Goal: Task Accomplishment & Management: Manage account settings

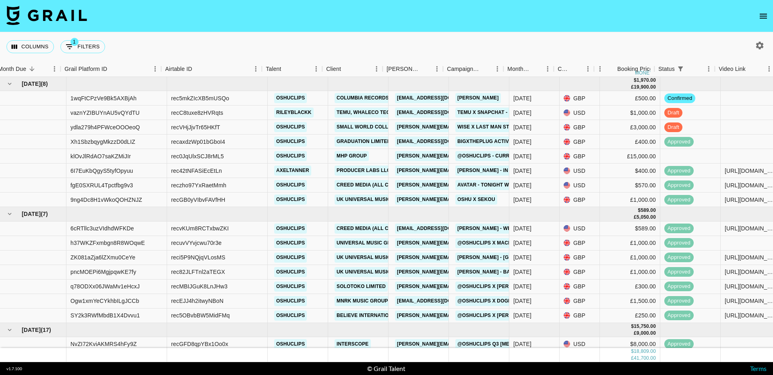
scroll to position [0, 29]
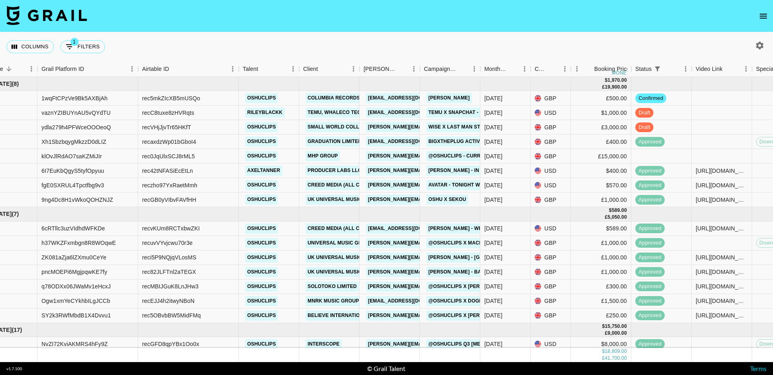
click at [760, 13] on icon "open drawer" at bounding box center [764, 16] width 10 height 10
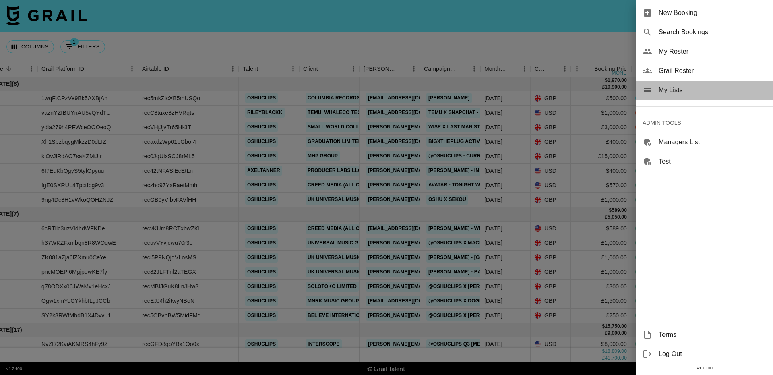
click at [670, 92] on span "My Lists" at bounding box center [713, 90] width 108 height 10
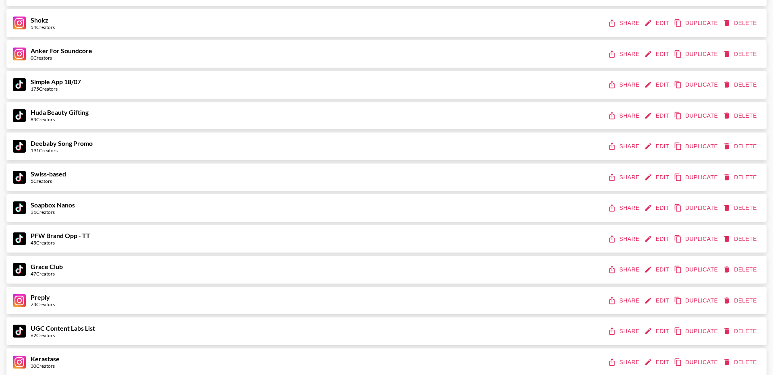
scroll to position [321, 0]
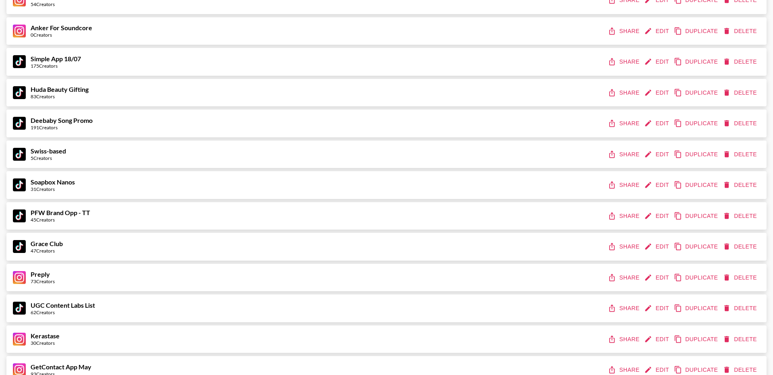
click at [651, 182] on icon "edit" at bounding box center [648, 185] width 8 height 8
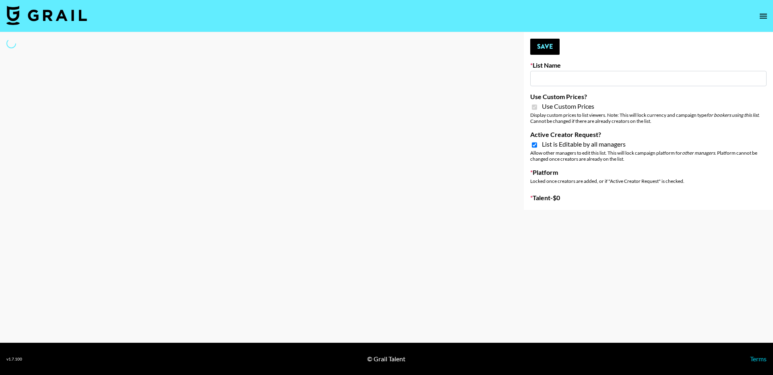
type input "Soapbox Nanos"
checkbox input "true"
select select "Brand"
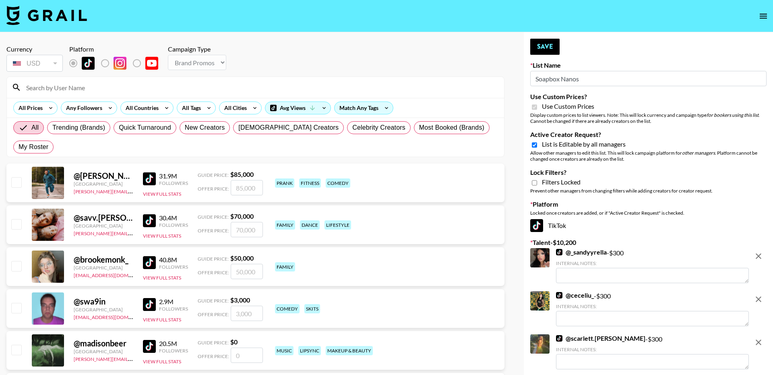
click at [561, 82] on input "Soapbox Nanos" at bounding box center [648, 78] width 236 height 15
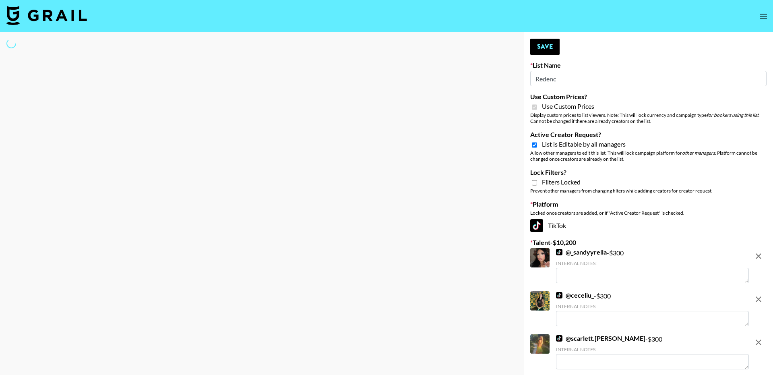
type input "Redence"
select select "Brand"
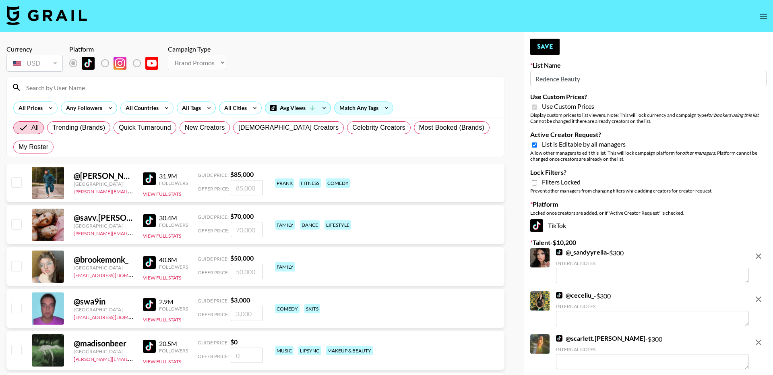
click at [761, 254] on icon "remove" at bounding box center [759, 256] width 6 height 6
click at [761, 296] on icon "remove" at bounding box center [759, 299] width 6 height 6
click at [761, 340] on icon "remove" at bounding box center [759, 343] width 6 height 6
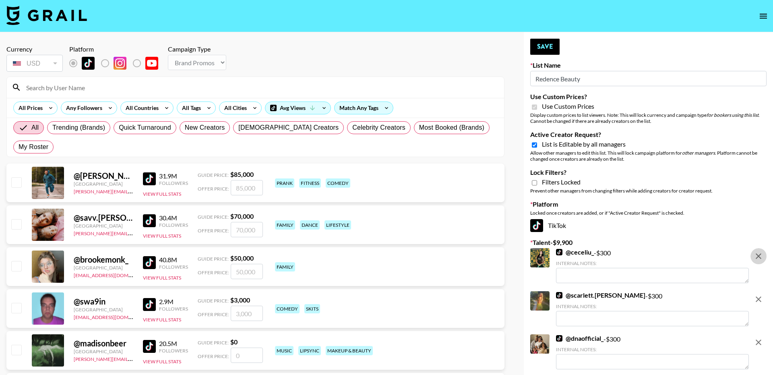
click at [761, 254] on icon "remove" at bounding box center [759, 256] width 6 height 6
click at [761, 296] on icon "remove" at bounding box center [759, 299] width 6 height 6
click at [761, 254] on icon "remove" at bounding box center [759, 256] width 6 height 6
click at [761, 296] on icon "remove" at bounding box center [759, 299] width 6 height 6
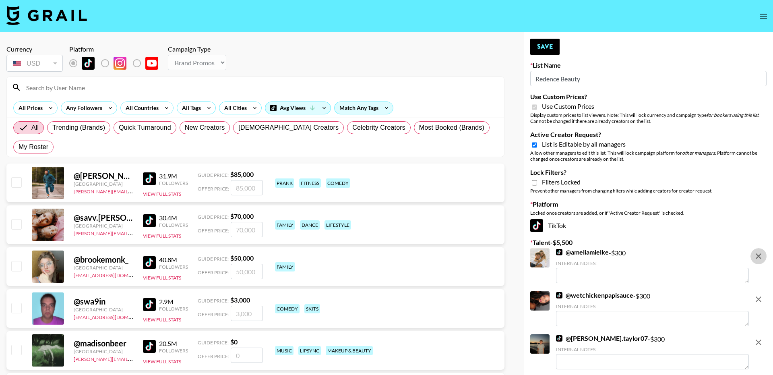
click at [761, 254] on icon "remove" at bounding box center [759, 256] width 6 height 6
click at [761, 296] on icon "remove" at bounding box center [759, 299] width 6 height 6
click at [761, 254] on icon "remove" at bounding box center [759, 256] width 6 height 6
click at [761, 296] on icon "remove" at bounding box center [759, 299] width 6 height 6
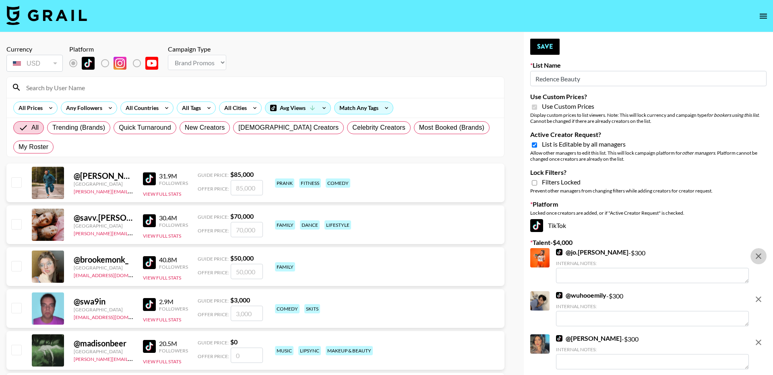
click at [761, 254] on icon "remove" at bounding box center [759, 256] width 6 height 6
click at [761, 296] on icon "remove" at bounding box center [759, 299] width 6 height 6
click at [761, 340] on icon "remove" at bounding box center [759, 343] width 6 height 6
click at [761, 254] on icon "remove" at bounding box center [759, 256] width 6 height 6
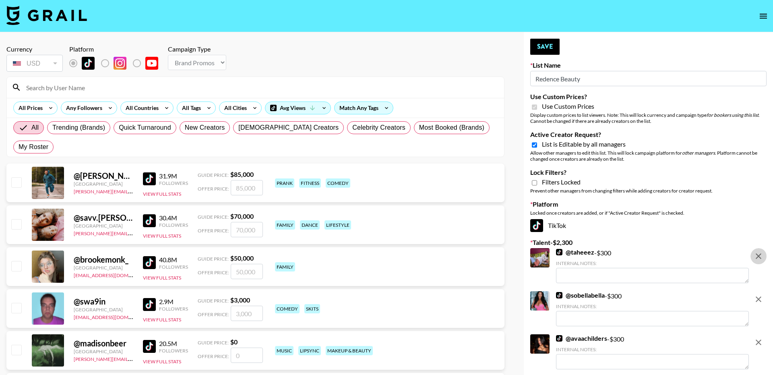
click at [761, 296] on icon "remove" at bounding box center [759, 299] width 6 height 6
click at [761, 254] on icon "remove" at bounding box center [759, 256] width 6 height 6
click at [761, 296] on icon "remove" at bounding box center [759, 299] width 6 height 6
click at [761, 254] on icon "remove" at bounding box center [759, 256] width 6 height 6
click at [761, 296] on icon "remove" at bounding box center [759, 299] width 6 height 6
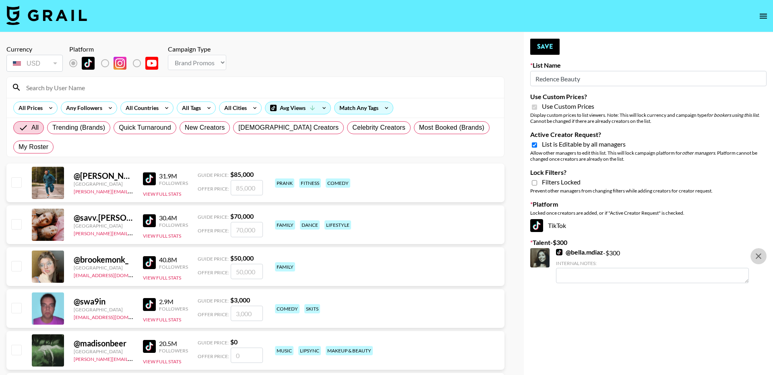
click at [761, 254] on icon "remove" at bounding box center [759, 256] width 6 height 6
click at [541, 52] on button "Save" at bounding box center [544, 47] width 29 height 16
type input "Redence Beauty"
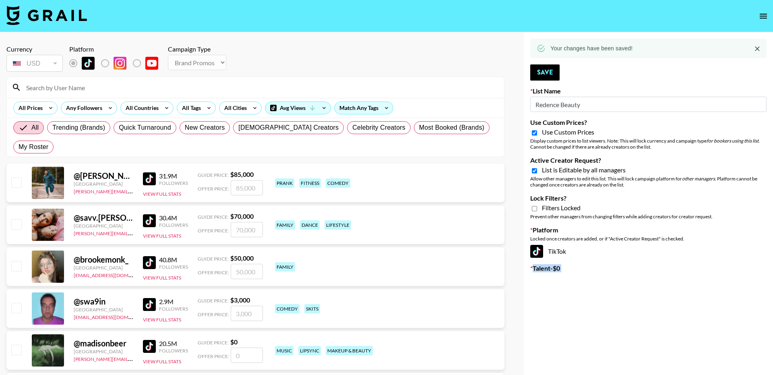
click at [765, 21] on button "open drawer" at bounding box center [764, 16] width 16 height 16
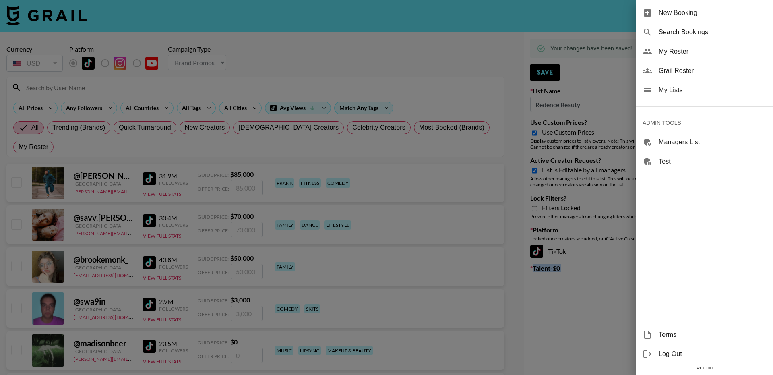
click at [703, 91] on span "My Lists" at bounding box center [713, 90] width 108 height 10
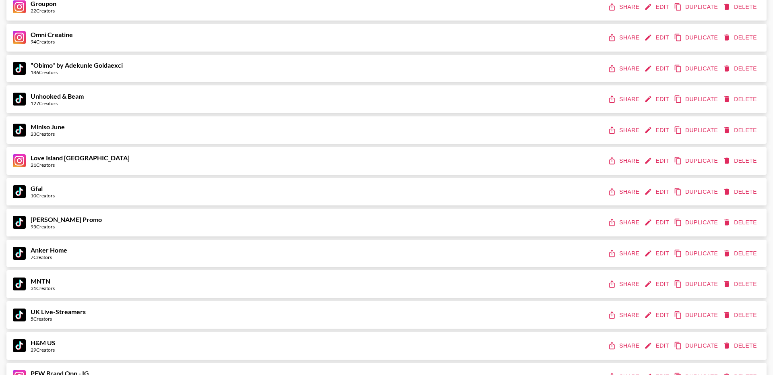
scroll to position [718, 0]
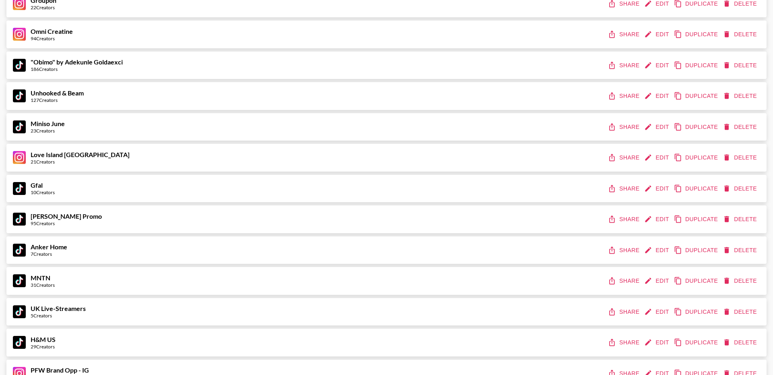
click at [655, 62] on button "Edit" at bounding box center [658, 65] width 30 height 15
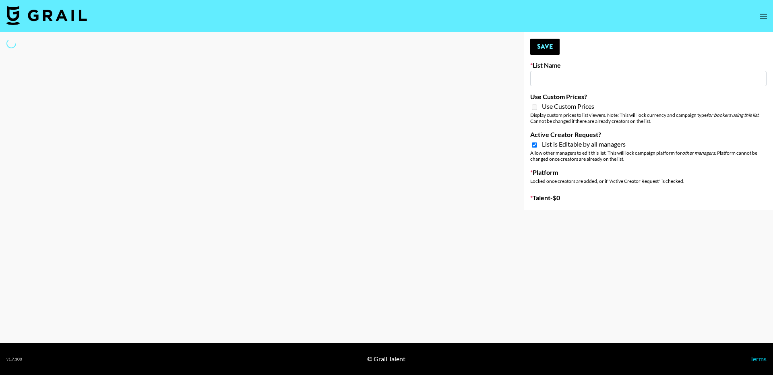
type input ""Obimo" by Adekunle Goldaexci"
checkbox input "true"
select select "Song"
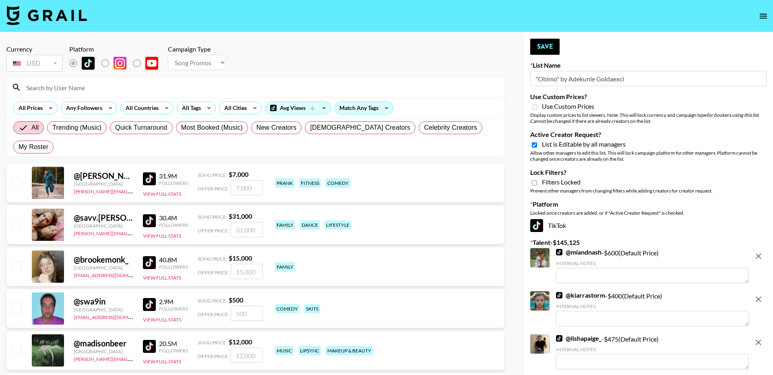
click at [758, 257] on icon "remove" at bounding box center [759, 256] width 6 height 6
click at [758, 296] on icon "remove" at bounding box center [759, 299] width 6 height 6
click at [758, 340] on icon "remove" at bounding box center [759, 343] width 6 height 6
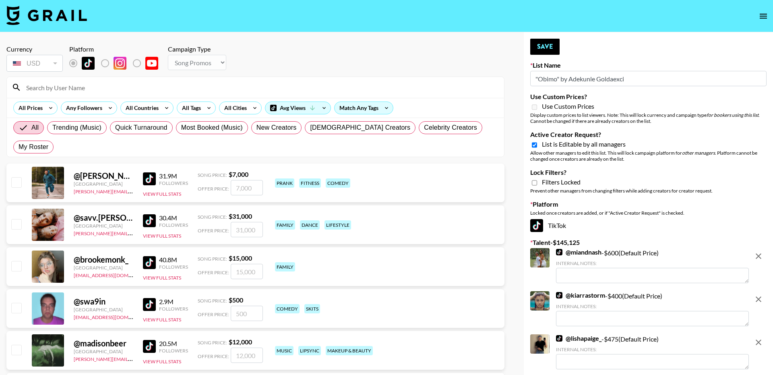
drag, startPoint x: 758, startPoint y: 257, endPoint x: 444, endPoint y: 1, distance: 405.0
click at [758, 257] on icon "remove" at bounding box center [759, 256] width 6 height 6
click at [758, 296] on icon "remove" at bounding box center [759, 299] width 6 height 6
click at [758, 340] on icon "remove" at bounding box center [759, 343] width 6 height 6
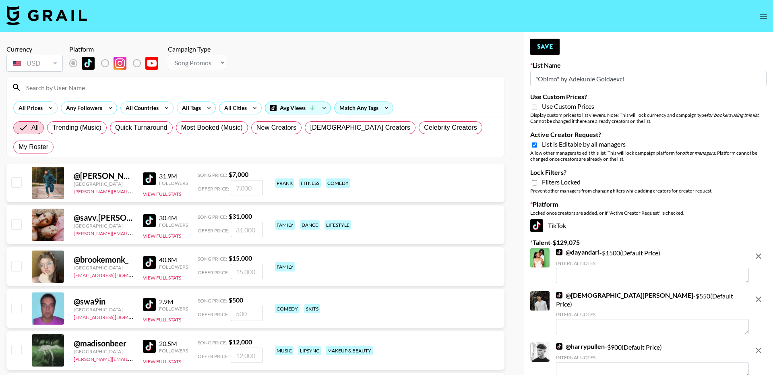
scroll to position [28, 0]
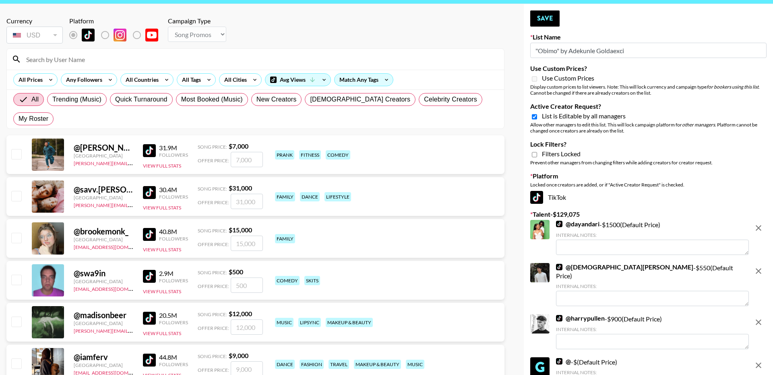
click at [759, 223] on icon "remove" at bounding box center [759, 228] width 10 height 10
click at [759, 266] on icon "remove" at bounding box center [759, 271] width 10 height 10
click at [759, 317] on icon "remove" at bounding box center [759, 322] width 10 height 10
click at [759, 360] on icon "remove" at bounding box center [759, 365] width 10 height 10
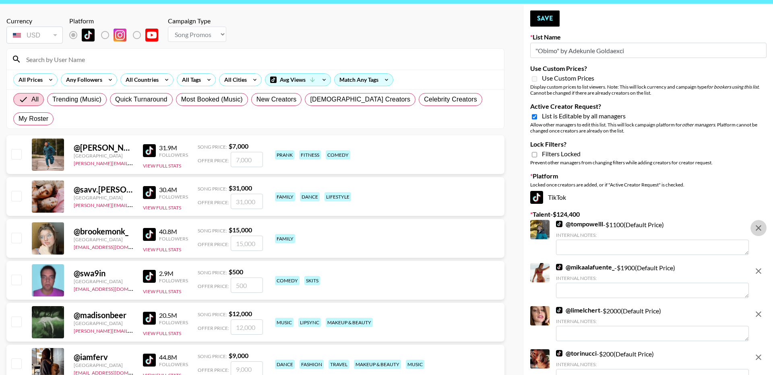
click at [759, 223] on icon "remove" at bounding box center [759, 228] width 10 height 10
click at [759, 266] on icon "remove" at bounding box center [759, 271] width 10 height 10
click at [759, 309] on icon "remove" at bounding box center [759, 314] width 10 height 10
click at [759, 352] on icon "remove" at bounding box center [759, 357] width 10 height 10
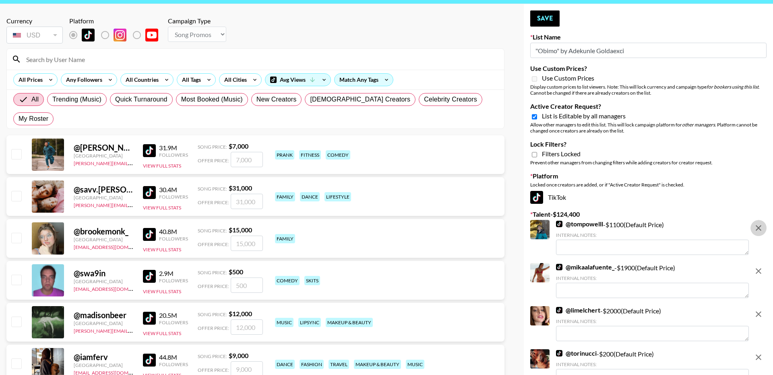
click at [762, 227] on icon "remove" at bounding box center [759, 228] width 10 height 10
click at [762, 266] on icon "remove" at bounding box center [759, 271] width 10 height 10
click at [762, 309] on icon "remove" at bounding box center [759, 314] width 10 height 10
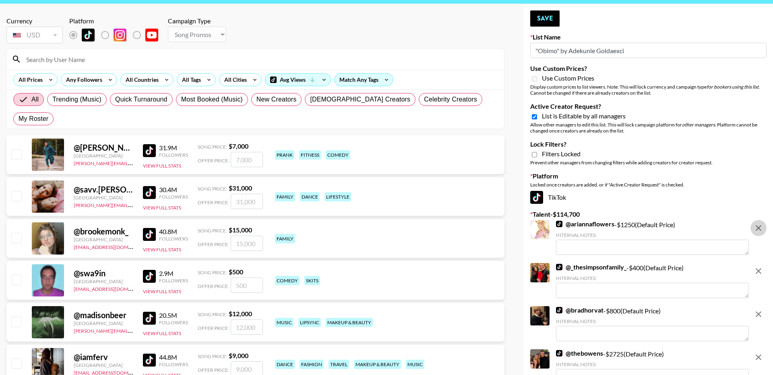
click at [762, 352] on icon "remove" at bounding box center [759, 357] width 10 height 10
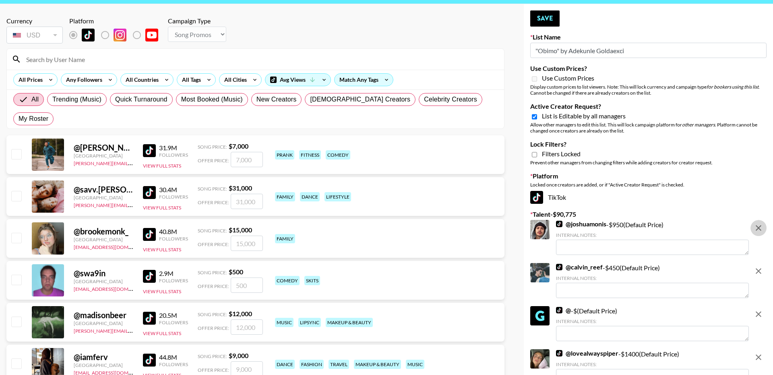
click at [762, 228] on icon "remove" at bounding box center [759, 228] width 10 height 10
click at [762, 266] on icon "remove" at bounding box center [759, 271] width 10 height 10
click at [762, 309] on icon "remove" at bounding box center [759, 314] width 10 height 10
click at [762, 352] on icon "remove" at bounding box center [759, 357] width 10 height 10
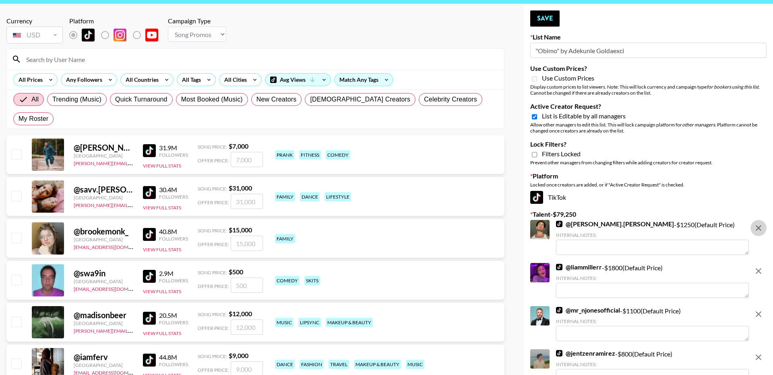
click at [762, 228] on icon "remove" at bounding box center [759, 228] width 10 height 10
click at [762, 266] on icon "remove" at bounding box center [759, 271] width 10 height 10
click at [762, 309] on icon "remove" at bounding box center [759, 314] width 10 height 10
click at [762, 352] on icon "remove" at bounding box center [759, 357] width 10 height 10
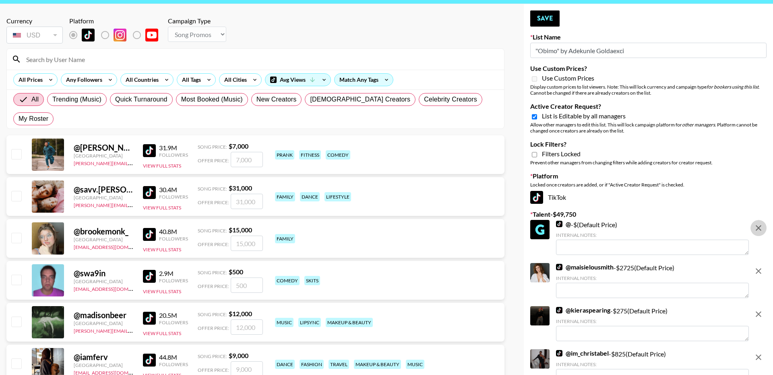
click at [762, 232] on icon "remove" at bounding box center [759, 228] width 10 height 10
click at [762, 266] on icon "remove" at bounding box center [759, 271] width 10 height 10
click at [762, 309] on icon "remove" at bounding box center [759, 314] width 10 height 10
click at [762, 352] on icon "remove" at bounding box center [759, 357] width 10 height 10
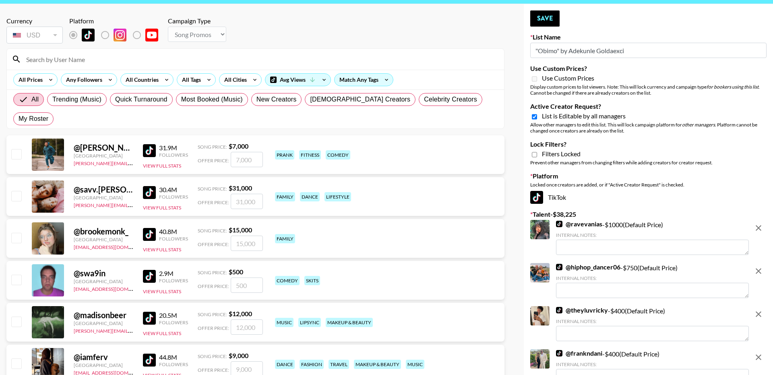
click at [762, 227] on icon "remove" at bounding box center [759, 228] width 10 height 10
click at [762, 266] on icon "remove" at bounding box center [759, 271] width 10 height 10
click at [762, 309] on icon "remove" at bounding box center [759, 314] width 10 height 10
click at [762, 352] on icon "remove" at bounding box center [759, 357] width 10 height 10
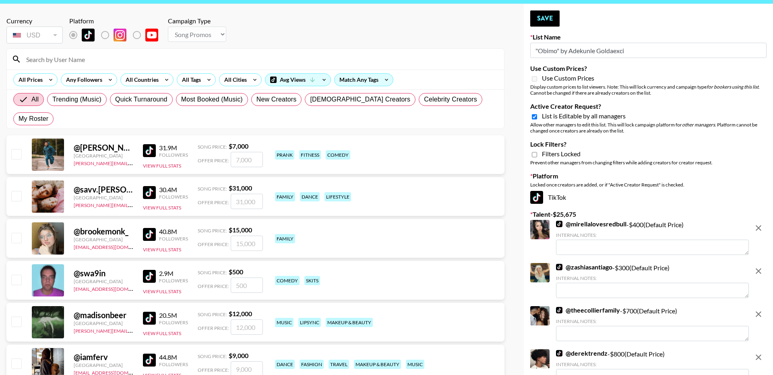
click at [761, 222] on button "remove" at bounding box center [759, 228] width 16 height 16
click at [761, 263] on button "remove" at bounding box center [759, 271] width 16 height 16
click at [761, 306] on button "remove" at bounding box center [759, 314] width 16 height 16
click at [761, 349] on button "remove" at bounding box center [759, 357] width 16 height 16
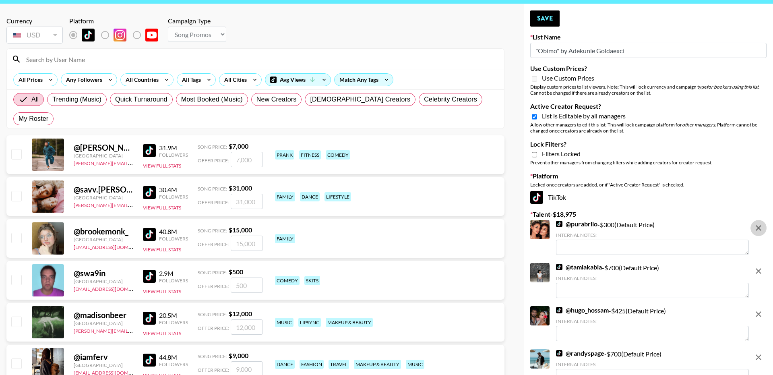
click at [761, 231] on icon "remove" at bounding box center [759, 228] width 10 height 10
click at [761, 266] on icon "remove" at bounding box center [759, 271] width 10 height 10
click at [761, 309] on icon "remove" at bounding box center [759, 314] width 10 height 10
click at [761, 352] on icon "remove" at bounding box center [759, 357] width 10 height 10
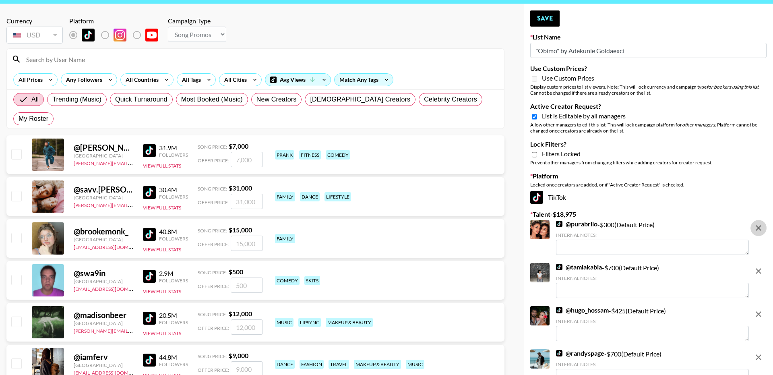
click at [761, 231] on icon "remove" at bounding box center [759, 228] width 10 height 10
click at [761, 266] on icon "remove" at bounding box center [759, 271] width 10 height 10
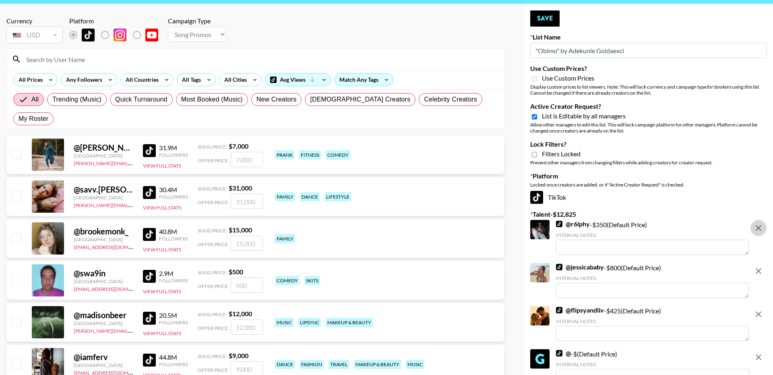
click at [761, 231] on icon "remove" at bounding box center [759, 228] width 10 height 10
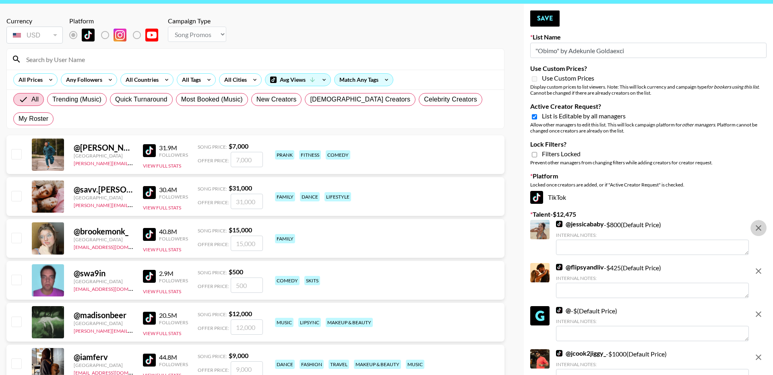
click at [761, 231] on icon "remove" at bounding box center [759, 228] width 10 height 10
click at [761, 266] on icon "remove" at bounding box center [759, 271] width 10 height 10
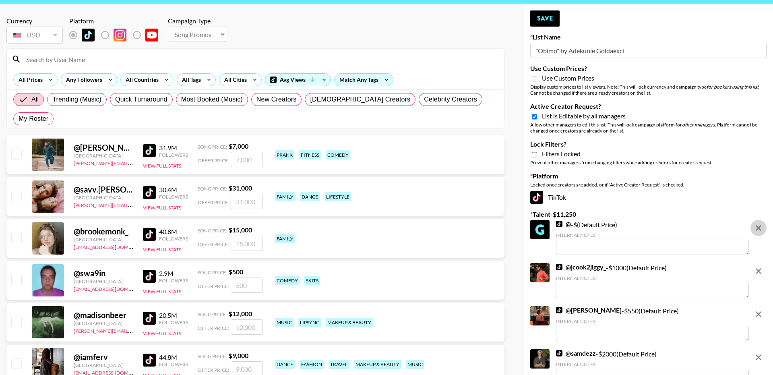
click at [761, 231] on icon "remove" at bounding box center [759, 228] width 10 height 10
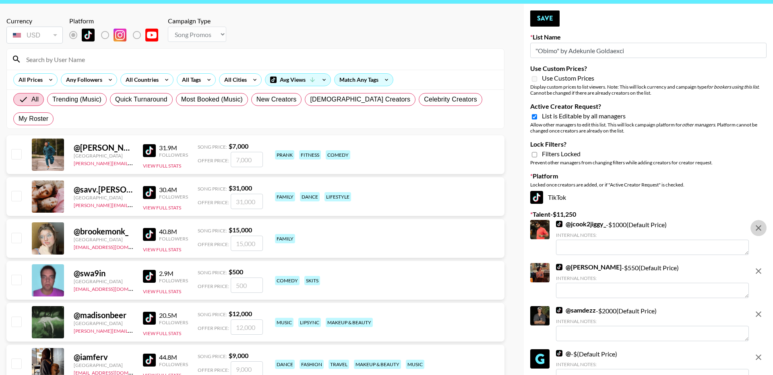
click at [761, 231] on icon "remove" at bounding box center [759, 228] width 10 height 10
click at [761, 266] on icon "remove" at bounding box center [759, 271] width 10 height 10
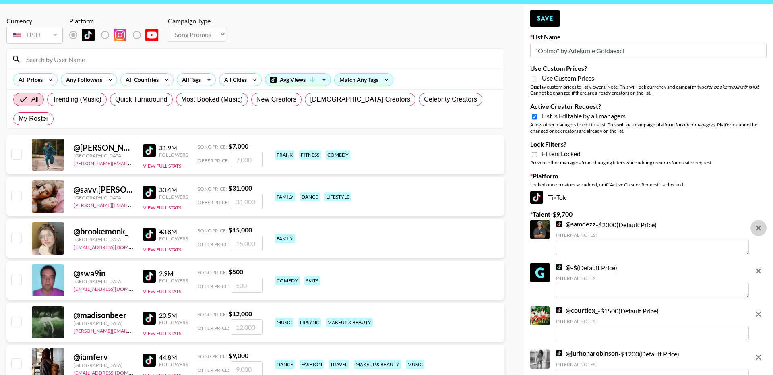
click at [761, 231] on icon "remove" at bounding box center [759, 228] width 10 height 10
click at [761, 266] on icon "remove" at bounding box center [759, 271] width 10 height 10
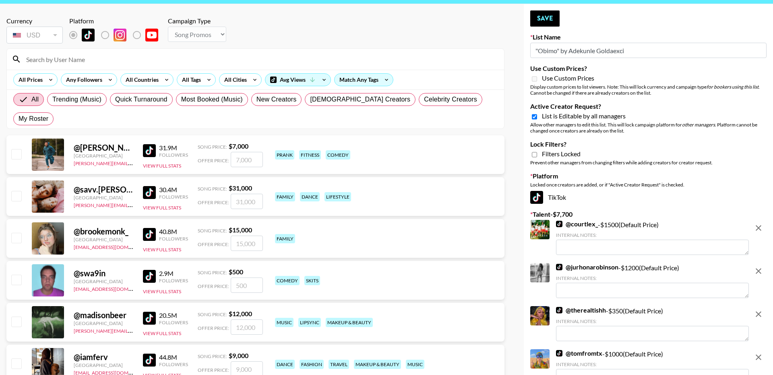
click at [761, 231] on icon "remove" at bounding box center [759, 228] width 10 height 10
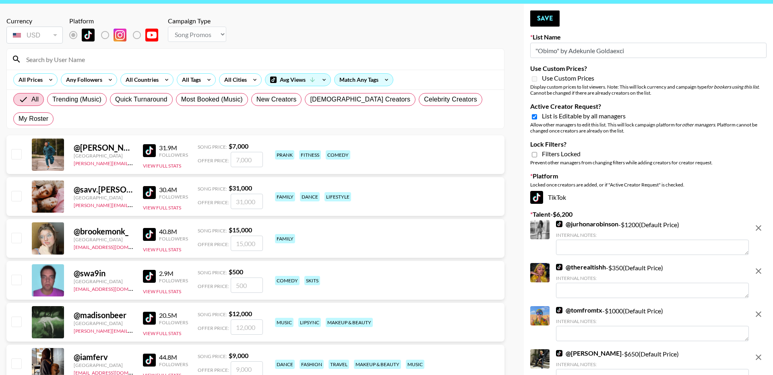
click at [761, 231] on icon "remove" at bounding box center [759, 228] width 10 height 10
click at [761, 266] on icon "remove" at bounding box center [759, 271] width 10 height 10
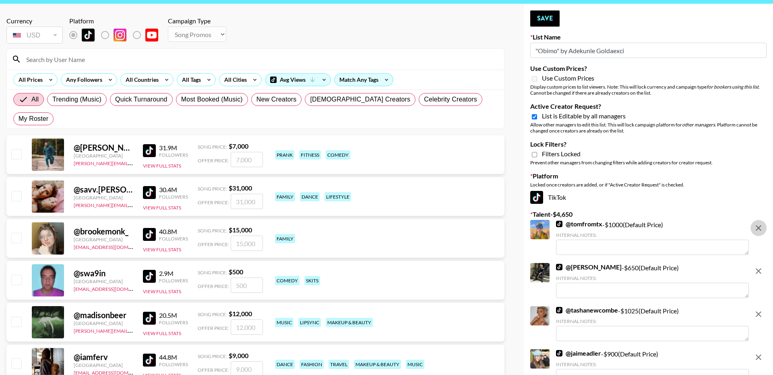
click at [761, 231] on icon "remove" at bounding box center [759, 228] width 10 height 10
click at [761, 266] on icon "remove" at bounding box center [759, 271] width 10 height 10
click at [761, 231] on icon "remove" at bounding box center [759, 228] width 10 height 10
click at [761, 266] on icon "remove" at bounding box center [759, 271] width 10 height 10
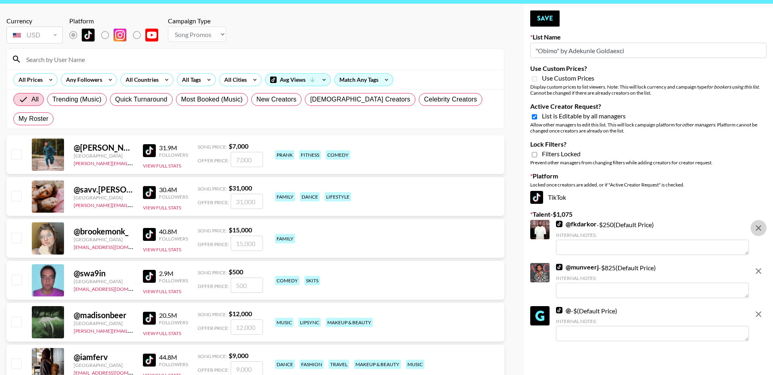
click at [761, 231] on icon "remove" at bounding box center [759, 228] width 10 height 10
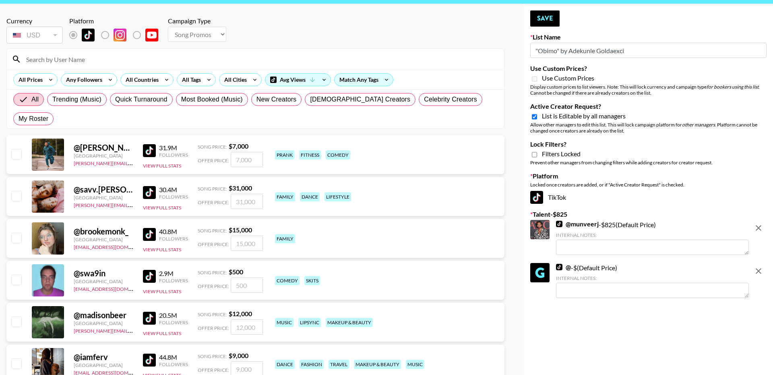
click at [761, 231] on icon "remove" at bounding box center [759, 228] width 10 height 10
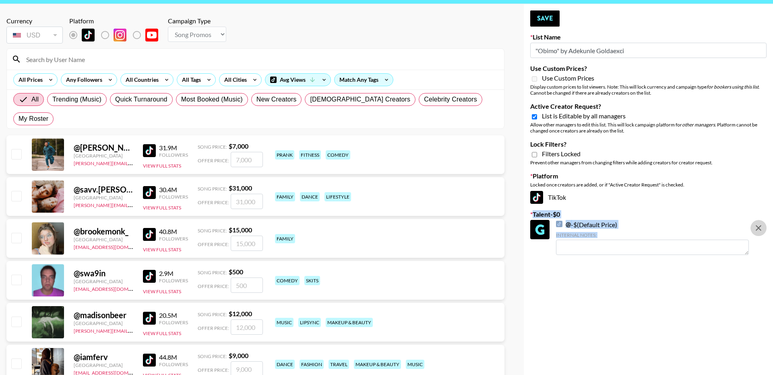
click at [561, 50] on input ""Obimo" by Adekunle Goldaexci" at bounding box center [648, 50] width 236 height 15
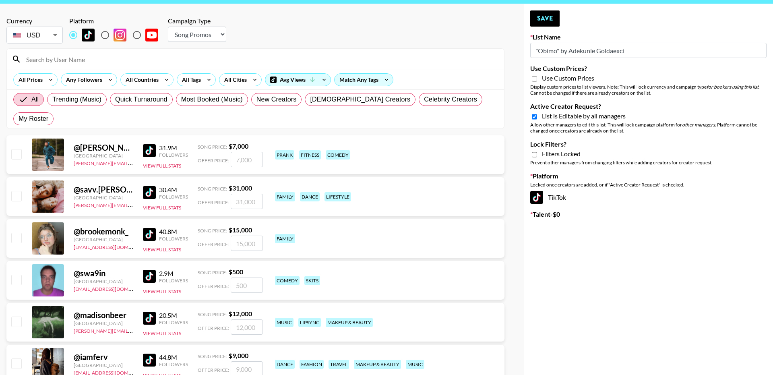
click at [561, 50] on input ""Obimo" by Adekunle Goldaexci" at bounding box center [648, 50] width 236 height 15
type input "Dime Beauty"
click at [533, 81] on input "Use Custom Prices?" at bounding box center [534, 78] width 5 height 7
checkbox input "true"
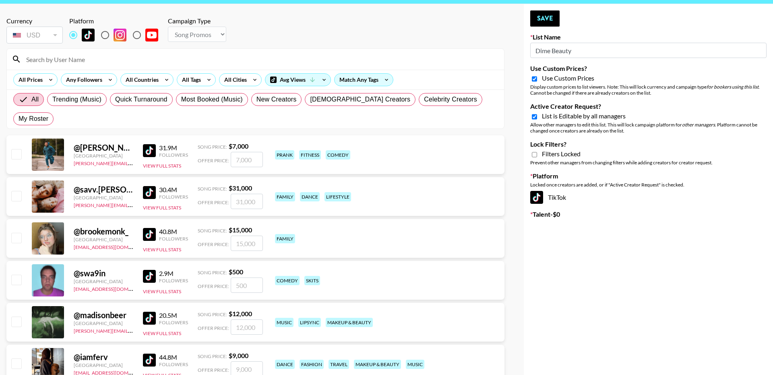
click at [535, 118] on input "Active Creator Request?" at bounding box center [534, 116] width 5 height 7
checkbox input "false"
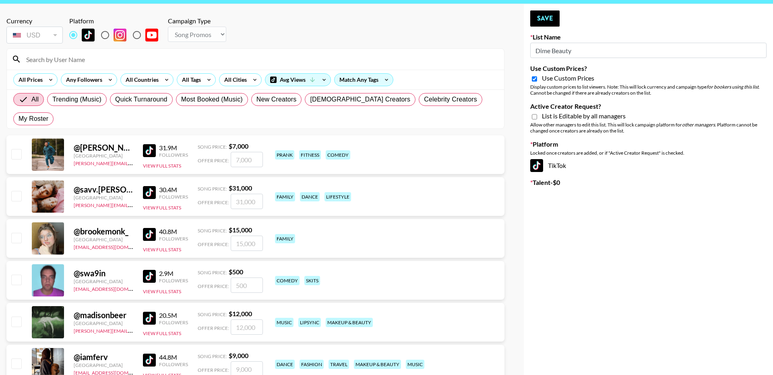
click at [535, 79] on input "Use Custom Prices?" at bounding box center [534, 78] width 5 height 7
checkbox input "false"
click at [184, 31] on select "Choose Type... Song Promos Brand Promos" at bounding box center [197, 34] width 58 height 15
select select "Brand"
click at [168, 27] on select "Choose Type... Song Promos Brand Promos" at bounding box center [197, 34] width 58 height 15
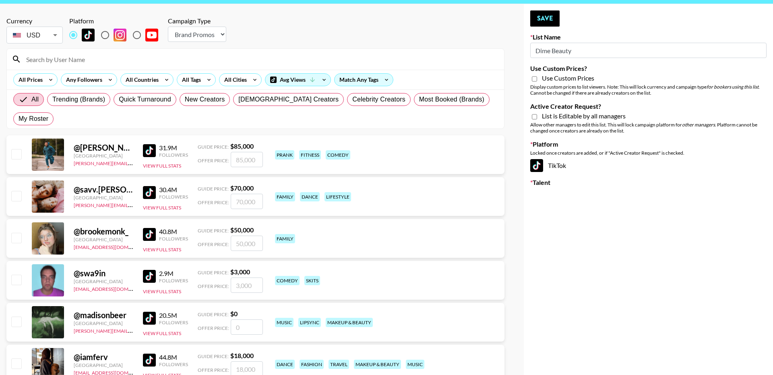
click at [534, 79] on input "Use Custom Prices?" at bounding box center [534, 78] width 5 height 7
checkbox input "true"
click at [535, 116] on input "Active Creator Request?" at bounding box center [534, 116] width 5 height 7
checkbox input "true"
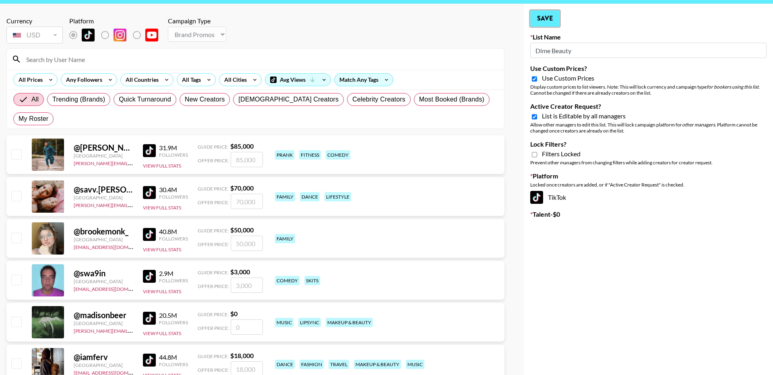
click at [549, 22] on button "Save" at bounding box center [544, 18] width 29 height 16
type input ""Obimo" by Adekunle Goldaexci"
checkbox input "false"
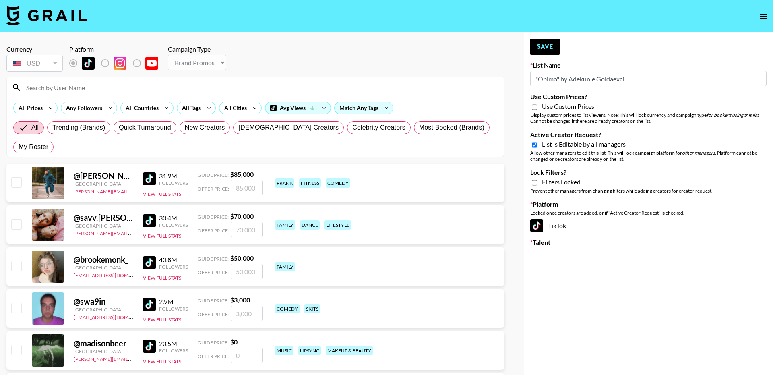
click at [637, 75] on input ""Obimo" by Adekunle Goldaexci" at bounding box center [648, 78] width 236 height 15
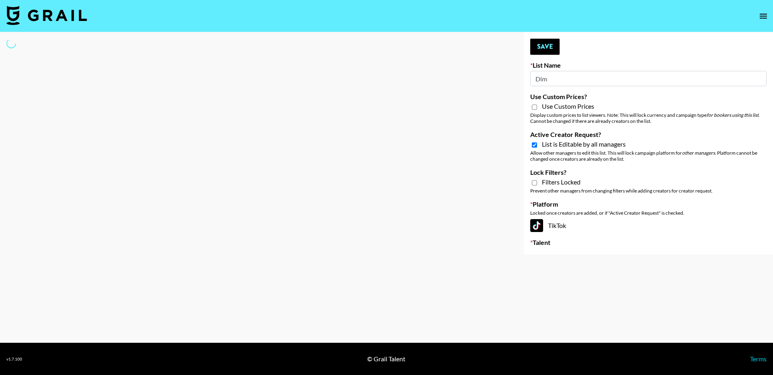
type input "Dime"
select select "Brand"
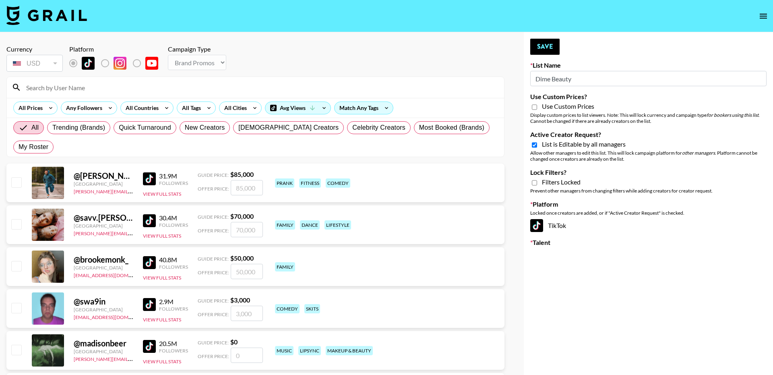
type input "Dime Beauty"
click at [533, 107] on input "Use Custom Prices?" at bounding box center [534, 107] width 5 height 7
checkbox input "true"
click at [549, 42] on button "Save" at bounding box center [544, 47] width 29 height 16
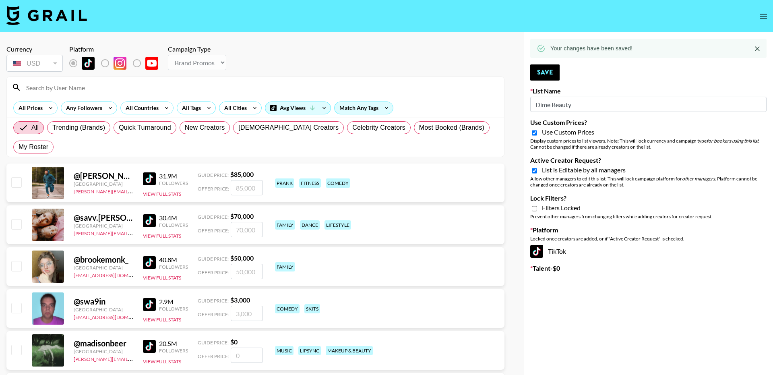
click at [762, 20] on icon "open drawer" at bounding box center [764, 16] width 10 height 10
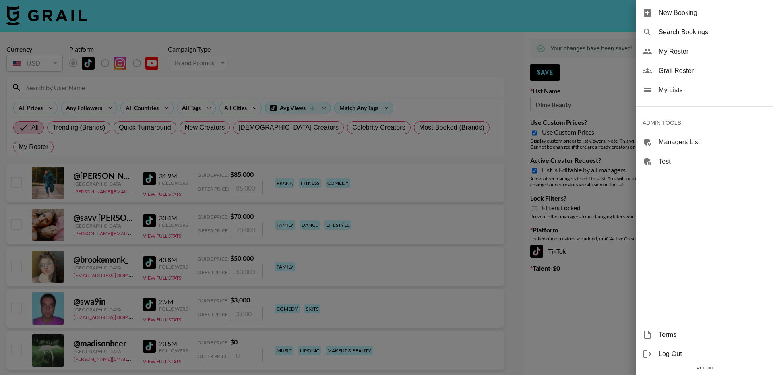
click at [674, 93] on span "My Lists" at bounding box center [713, 90] width 108 height 10
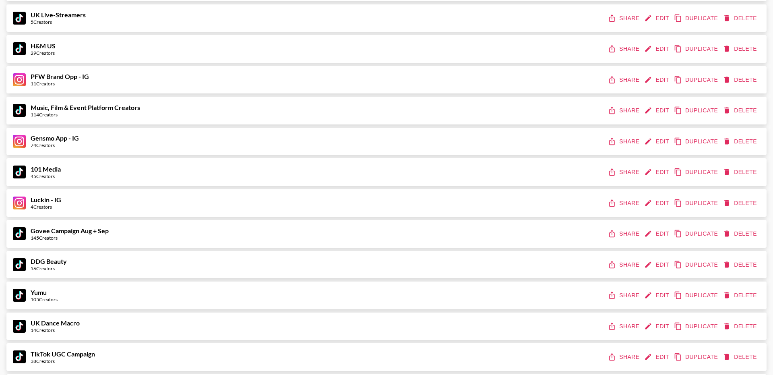
scroll to position [2996, 0]
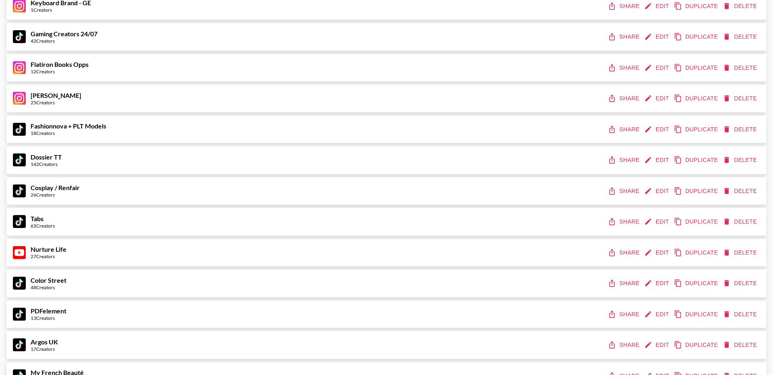
click at [651, 185] on button "Edit" at bounding box center [658, 191] width 30 height 15
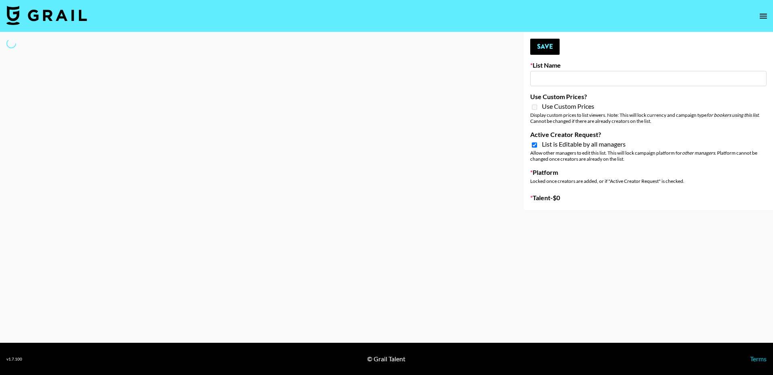
type input "Cosplay / Renfair"
checkbox input "true"
select select "Song"
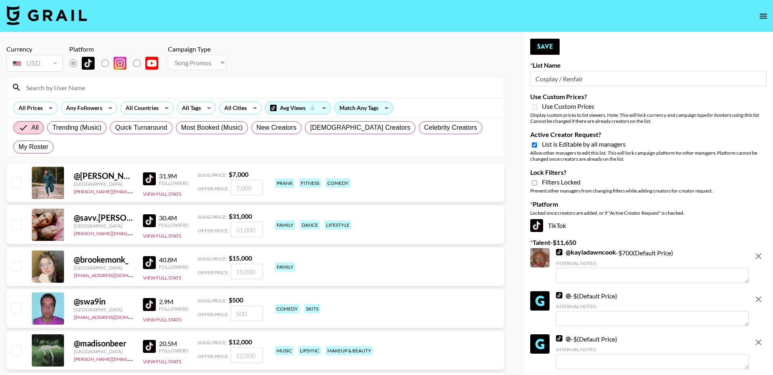
drag, startPoint x: 560, startPoint y: 76, endPoint x: 599, endPoint y: 76, distance: 38.7
click at [599, 76] on input "Cosplay / Renfair" at bounding box center [648, 78] width 236 height 15
type input "Cosplay"
click at [545, 48] on button "Save" at bounding box center [544, 47] width 29 height 16
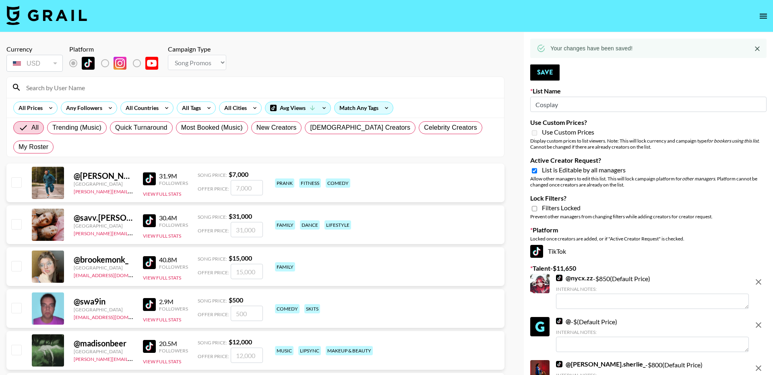
click at [760, 277] on icon "remove" at bounding box center [759, 282] width 10 height 10
click at [760, 317] on div at bounding box center [759, 335] width 16 height 37
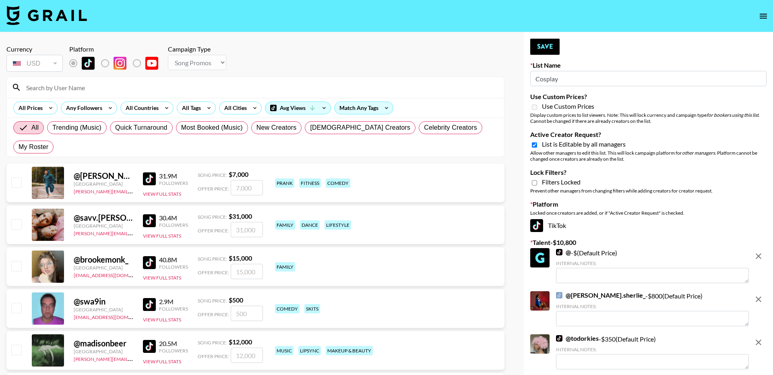
click at [760, 277] on div at bounding box center [759, 266] width 16 height 37
click at [761, 258] on icon "remove" at bounding box center [759, 256] width 6 height 6
click at [761, 296] on icon "remove" at bounding box center [759, 299] width 6 height 6
click at [761, 340] on icon "remove" at bounding box center [759, 343] width 6 height 6
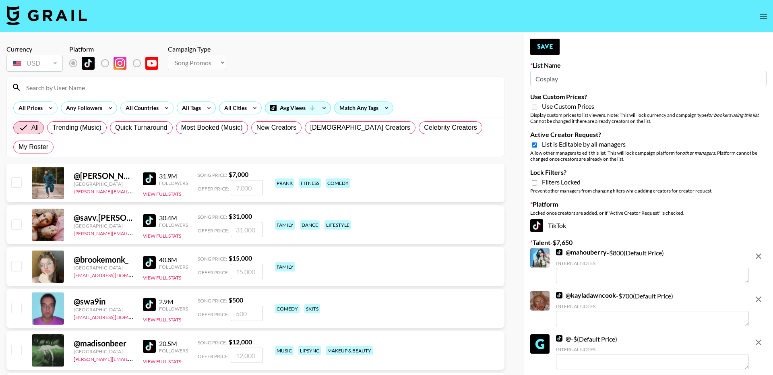
click at [761, 258] on icon "remove" at bounding box center [759, 256] width 6 height 6
click at [761, 296] on icon "remove" at bounding box center [759, 299] width 6 height 6
click at [761, 340] on icon "remove" at bounding box center [759, 343] width 6 height 6
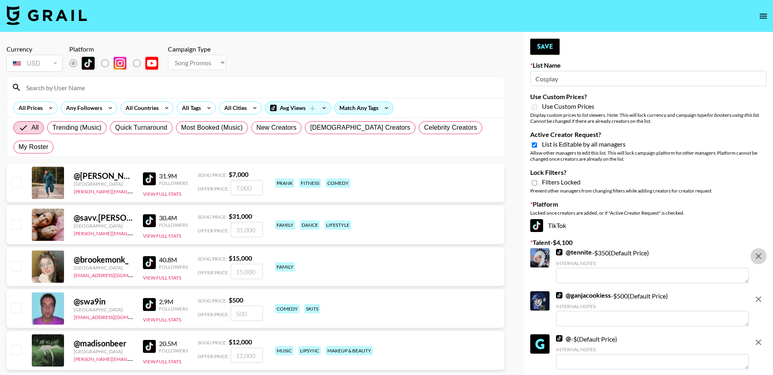
click at [761, 258] on icon "remove" at bounding box center [759, 256] width 6 height 6
click at [761, 296] on icon "remove" at bounding box center [759, 299] width 6 height 6
click at [761, 258] on icon "remove" at bounding box center [759, 256] width 6 height 6
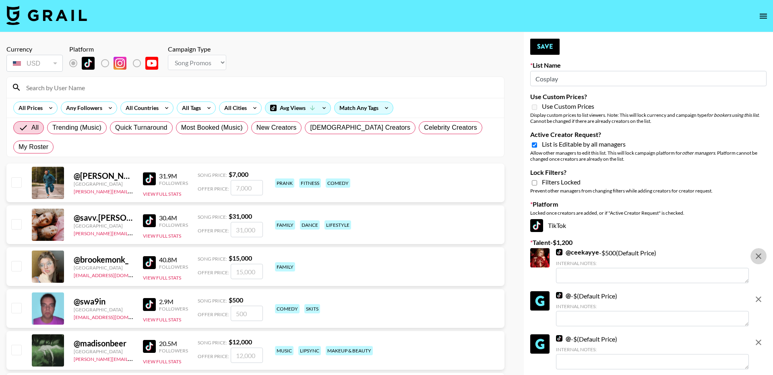
click at [761, 296] on icon "remove" at bounding box center [759, 299] width 6 height 6
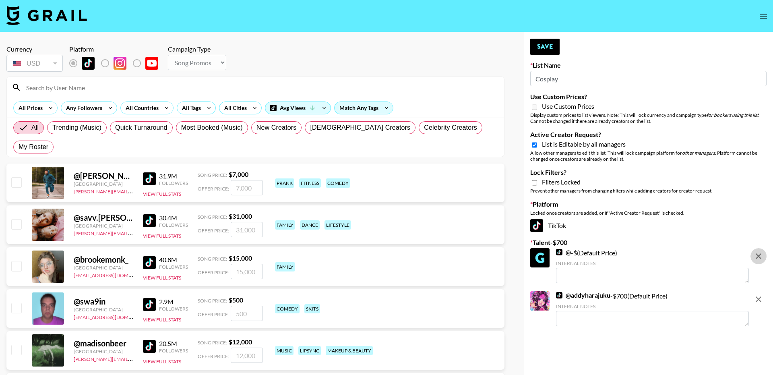
click at [761, 258] on icon "remove" at bounding box center [759, 256] width 6 height 6
click at [761, 296] on icon "remove" at bounding box center [759, 299] width 6 height 6
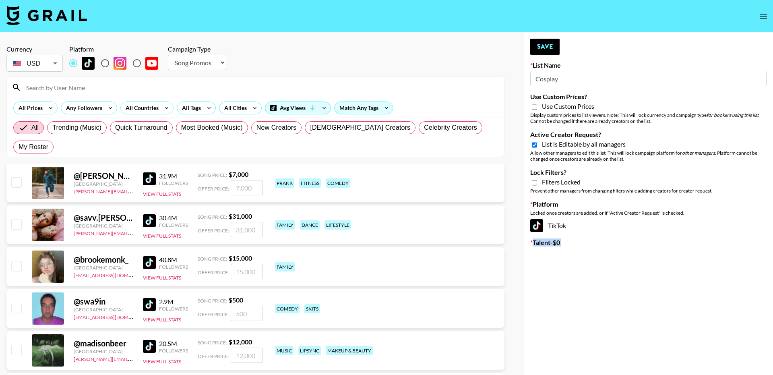
click at [547, 44] on button "Save" at bounding box center [544, 47] width 29 height 16
